Goal: Find specific page/section: Find specific page/section

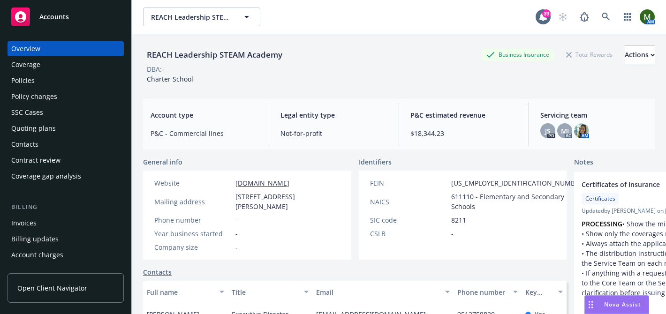
click at [48, 141] on div "Contacts" at bounding box center [65, 144] width 109 height 15
